Goal: Information Seeking & Learning: Learn about a topic

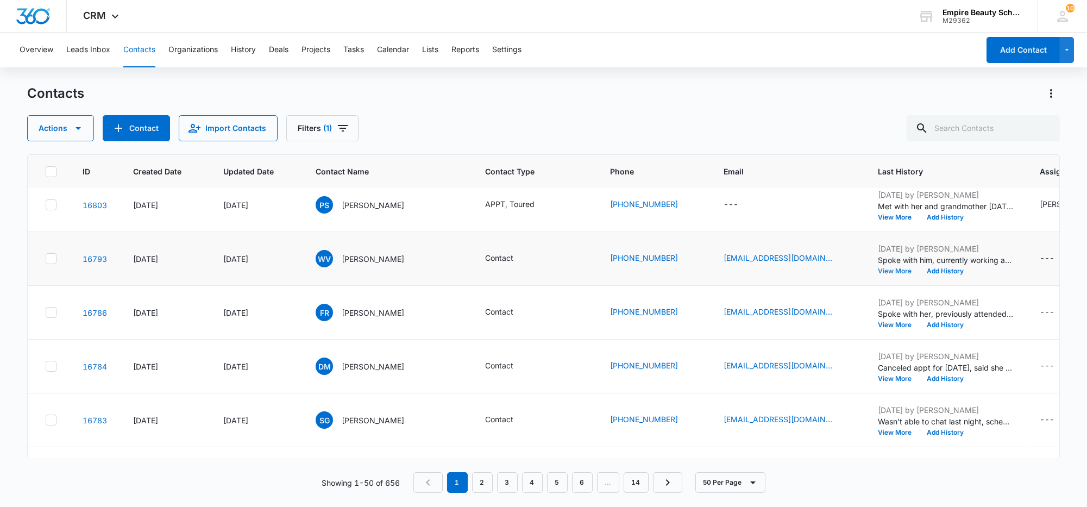
scroll to position [407, 0]
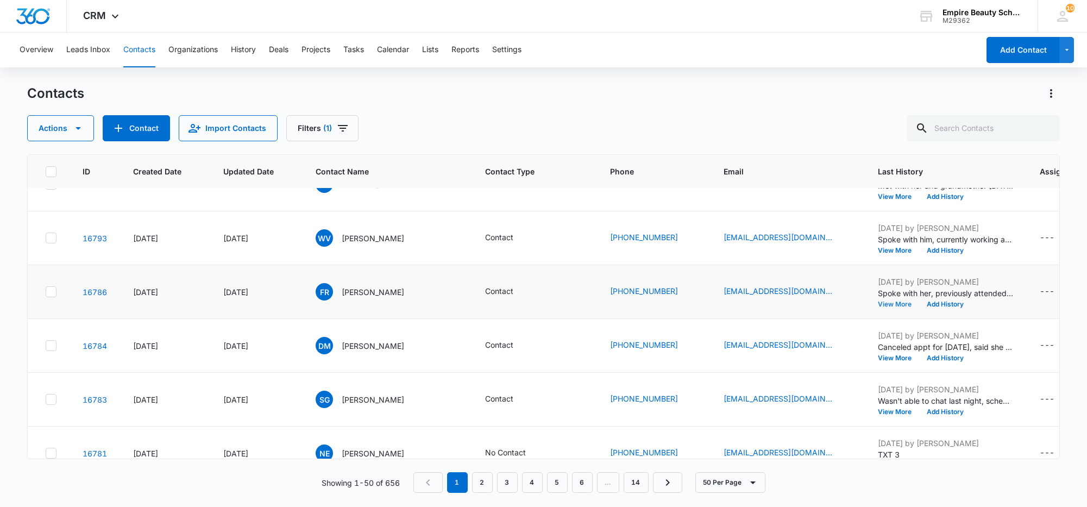
click at [878, 305] on button "View More" at bounding box center [898, 304] width 41 height 7
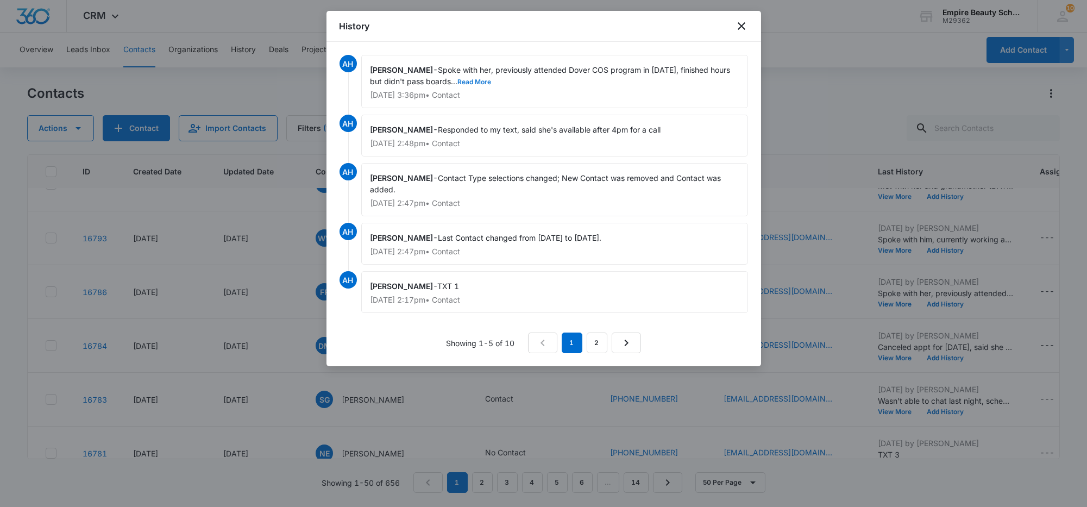
click at [458, 83] on button "Read More" at bounding box center [475, 82] width 34 height 7
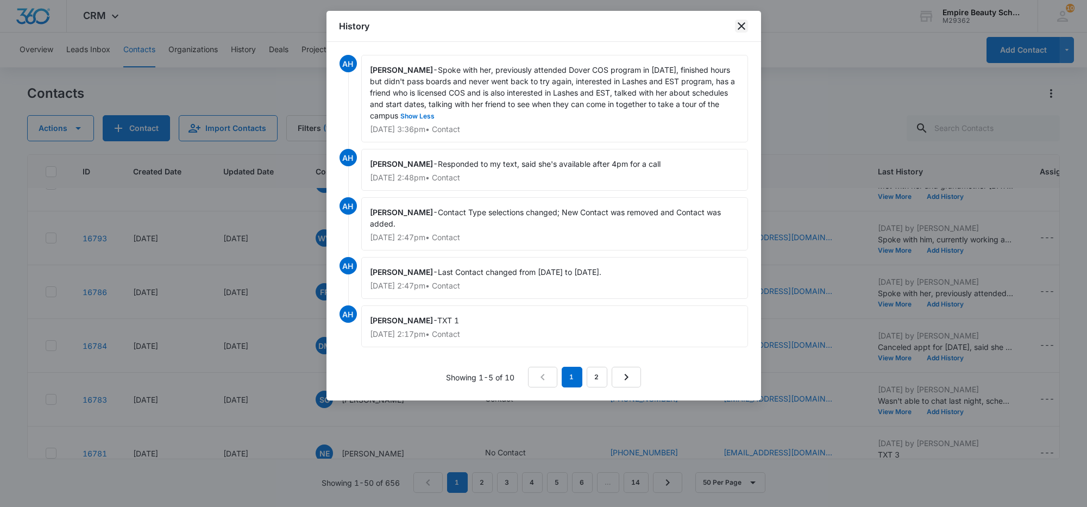
click at [740, 30] on icon "close" at bounding box center [741, 26] width 13 height 13
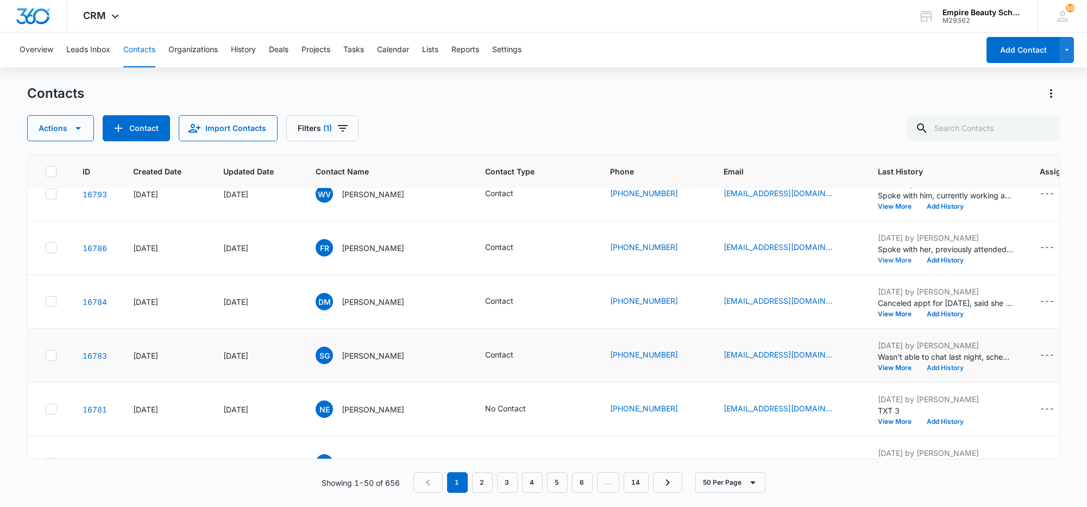
scroll to position [475, 0]
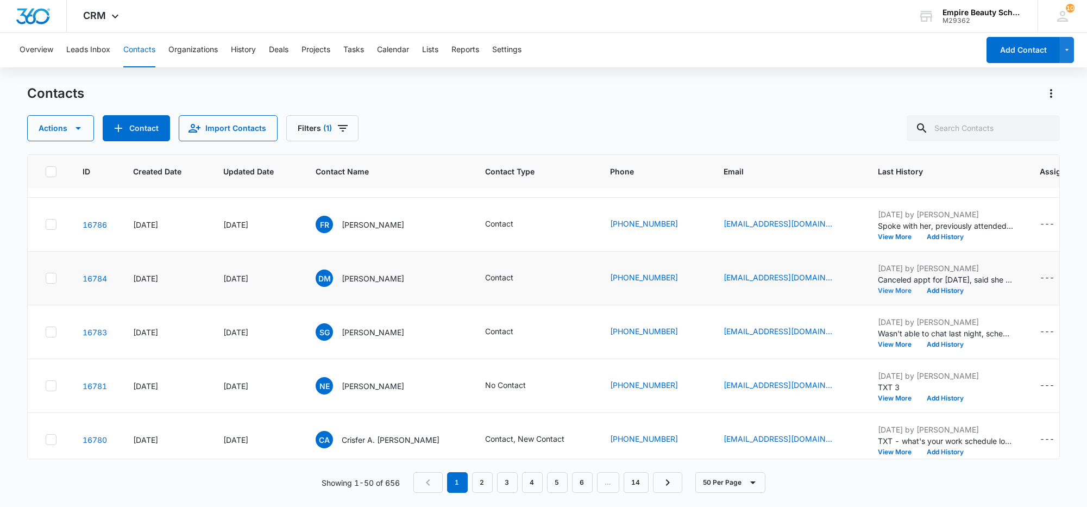
click at [878, 291] on button "View More" at bounding box center [898, 290] width 41 height 7
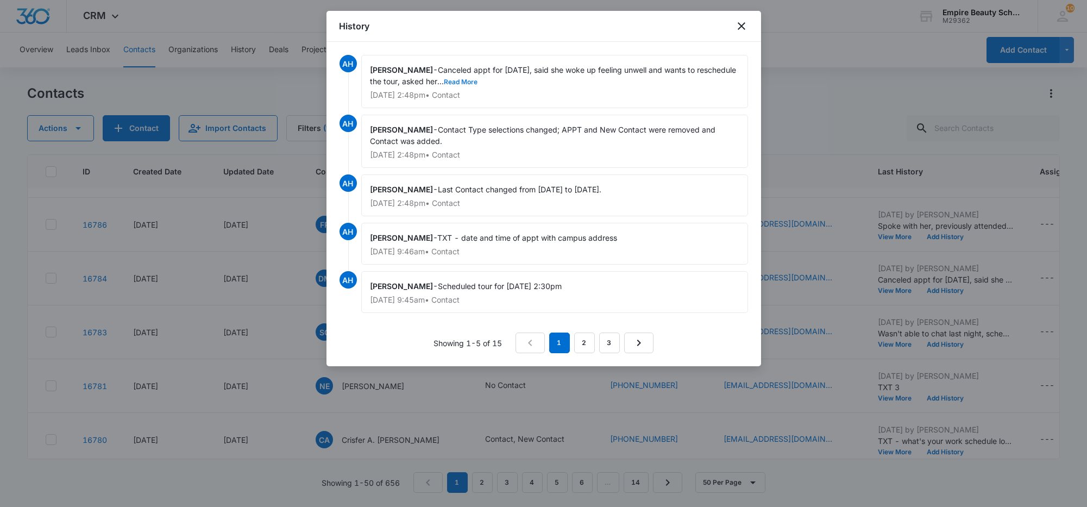
click at [444, 82] on button "Read More" at bounding box center [461, 82] width 34 height 7
click at [741, 23] on icon "close" at bounding box center [741, 26] width 13 height 13
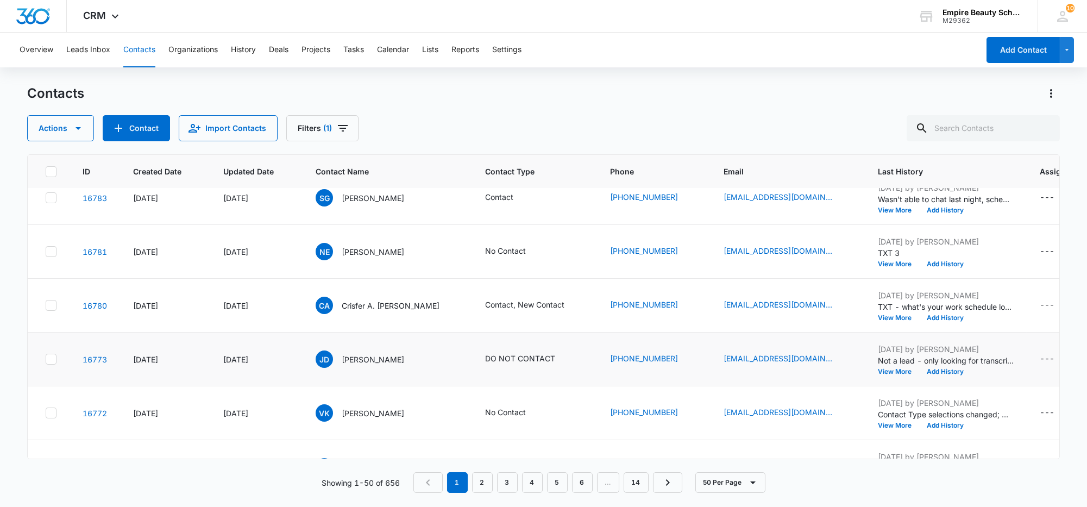
scroll to position [611, 0]
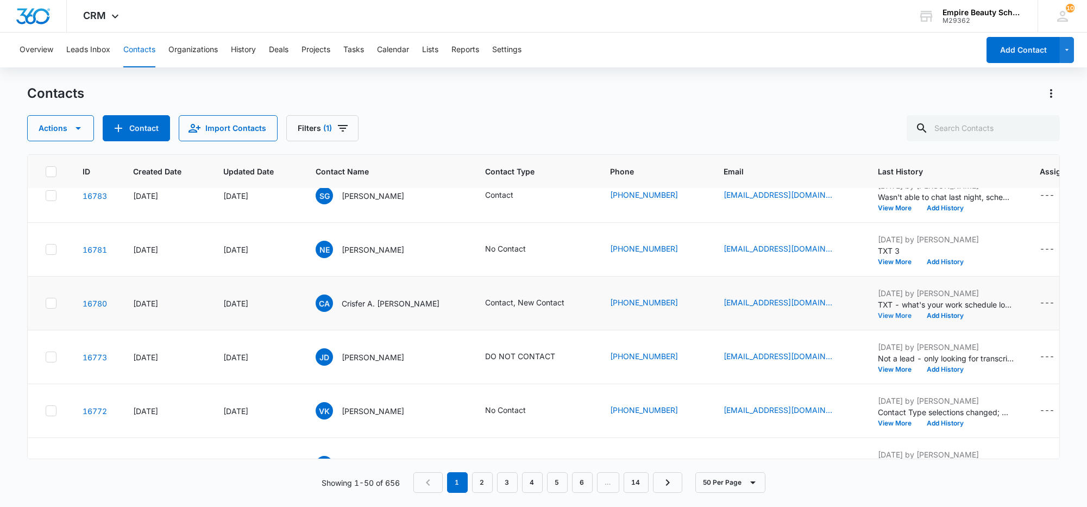
click at [878, 317] on button "View More" at bounding box center [898, 315] width 41 height 7
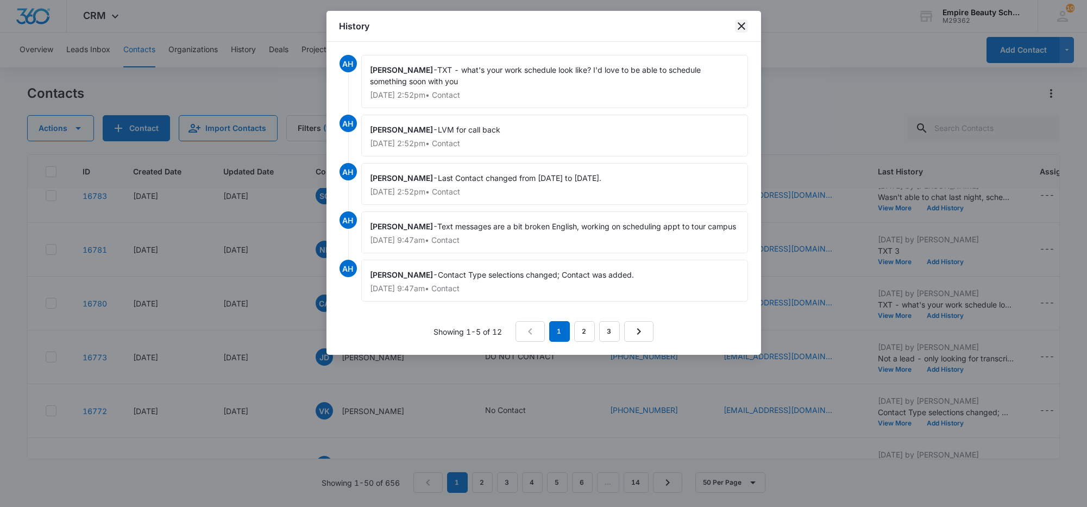
click at [741, 24] on icon "close" at bounding box center [741, 26] width 13 height 13
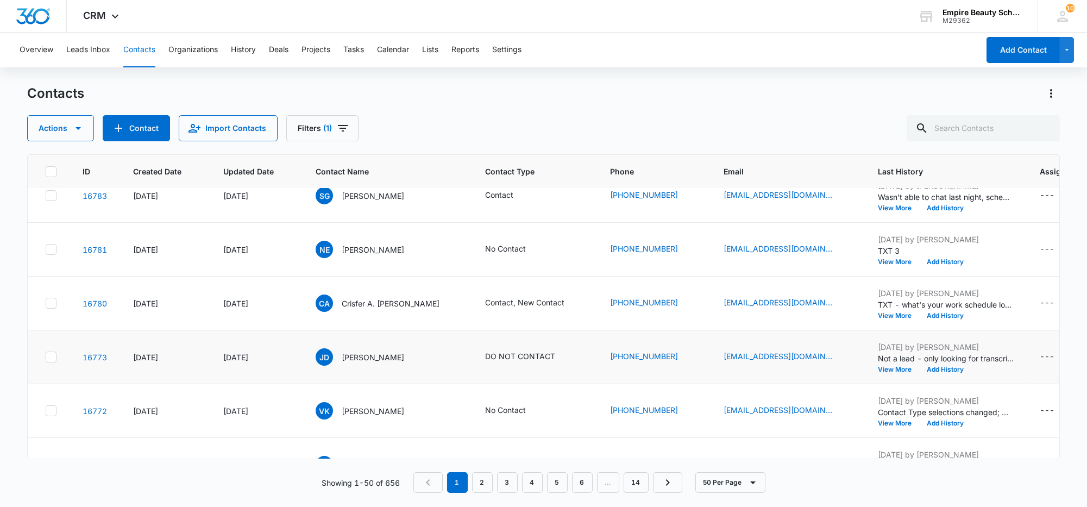
click at [872, 373] on td "[DATE] by [PERSON_NAME] Not a lead - only looking for transcripts View More Add…" at bounding box center [946, 357] width 162 height 54
click at [878, 370] on button "View More" at bounding box center [898, 369] width 41 height 7
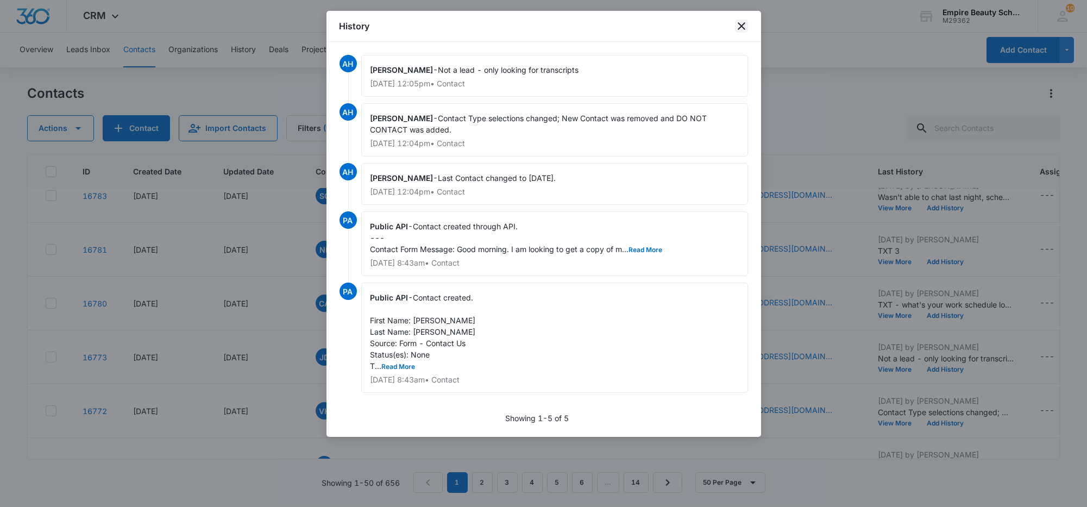
click at [742, 21] on icon "close" at bounding box center [741, 26] width 13 height 13
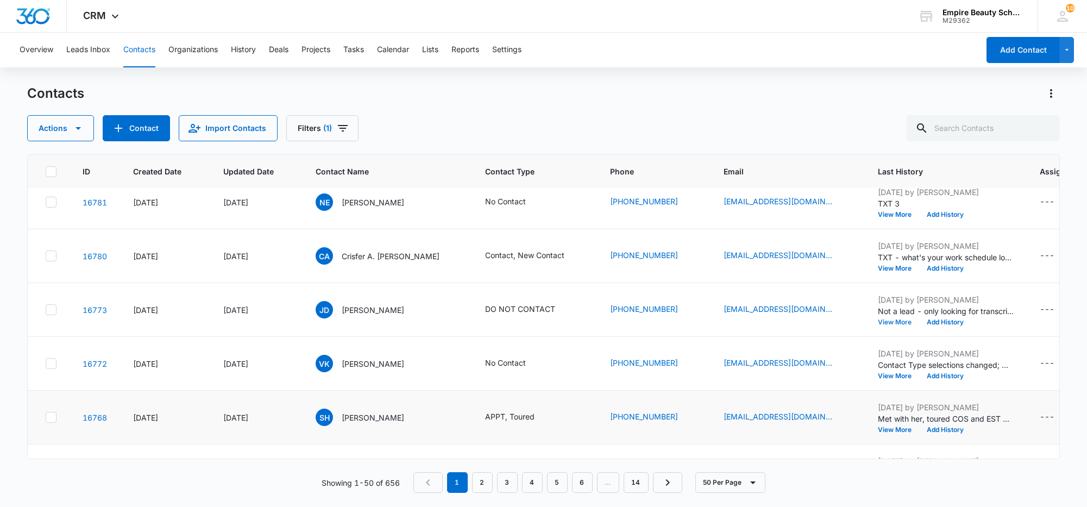
scroll to position [679, 0]
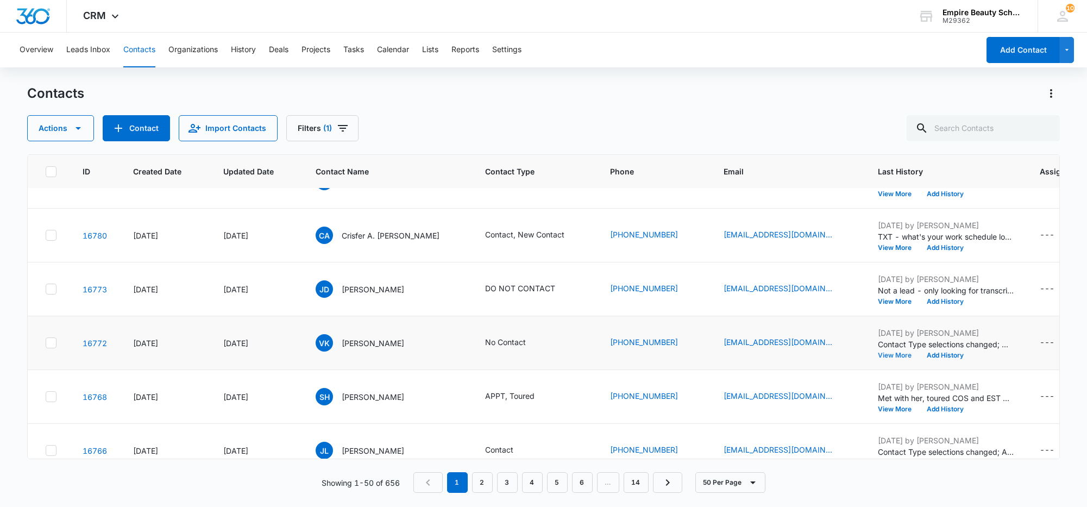
click at [878, 352] on button "View More" at bounding box center [898, 355] width 41 height 7
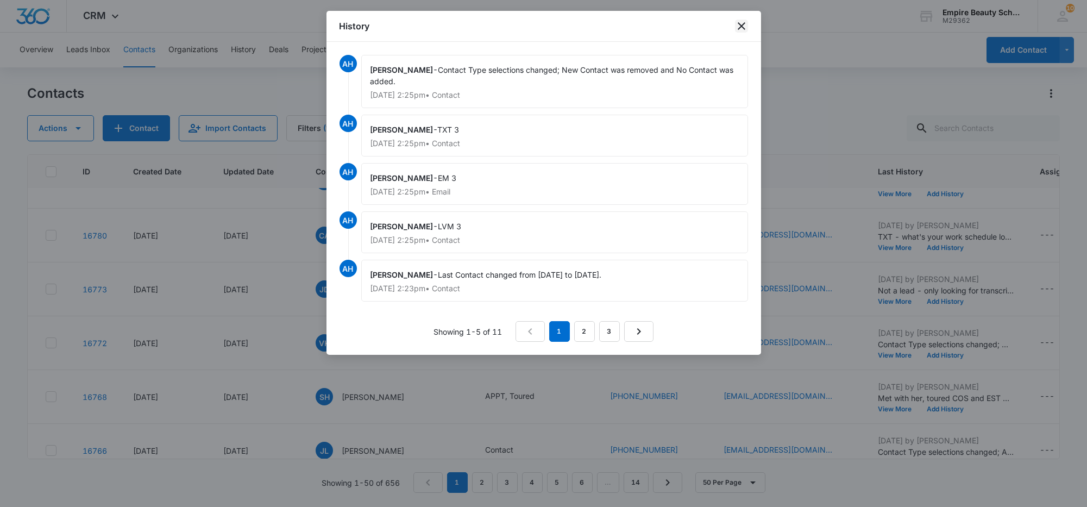
click at [739, 28] on icon "close" at bounding box center [742, 26] width 8 height 8
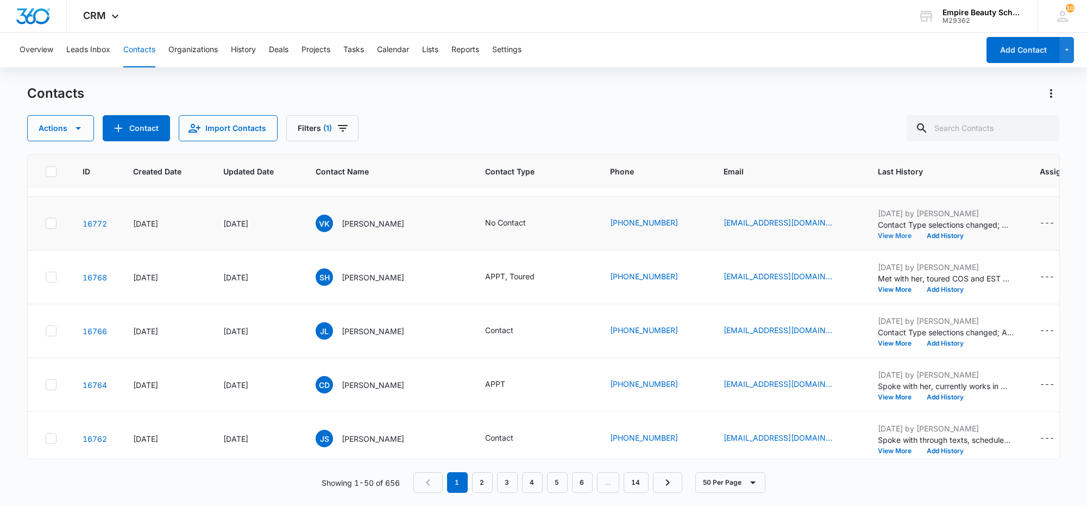
scroll to position [815, 0]
